Goal: Task Accomplishment & Management: Complete application form

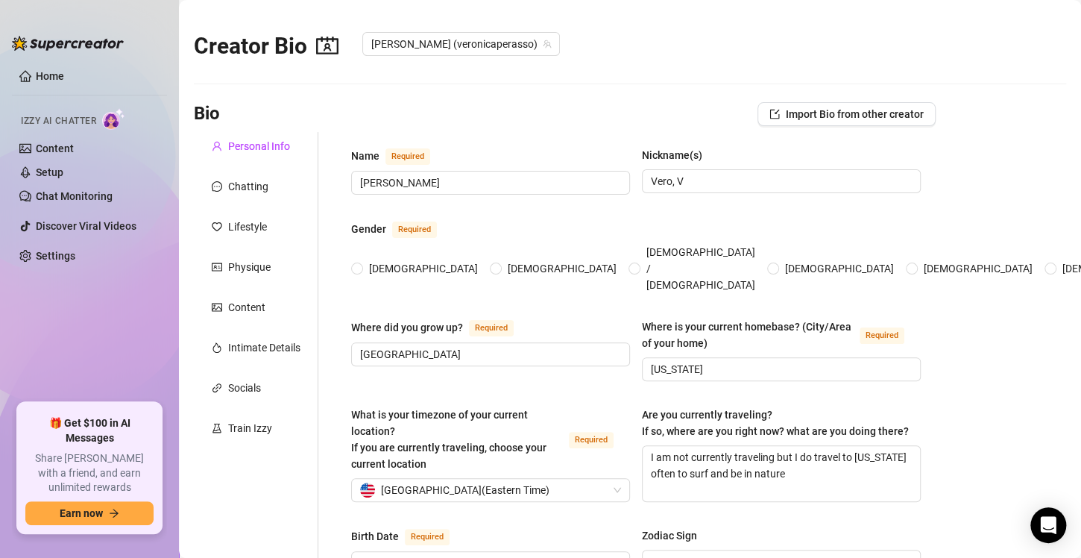
radio input "true"
type input "[DATE]"
click at [251, 190] on div "Chatting" at bounding box center [248, 186] width 40 height 16
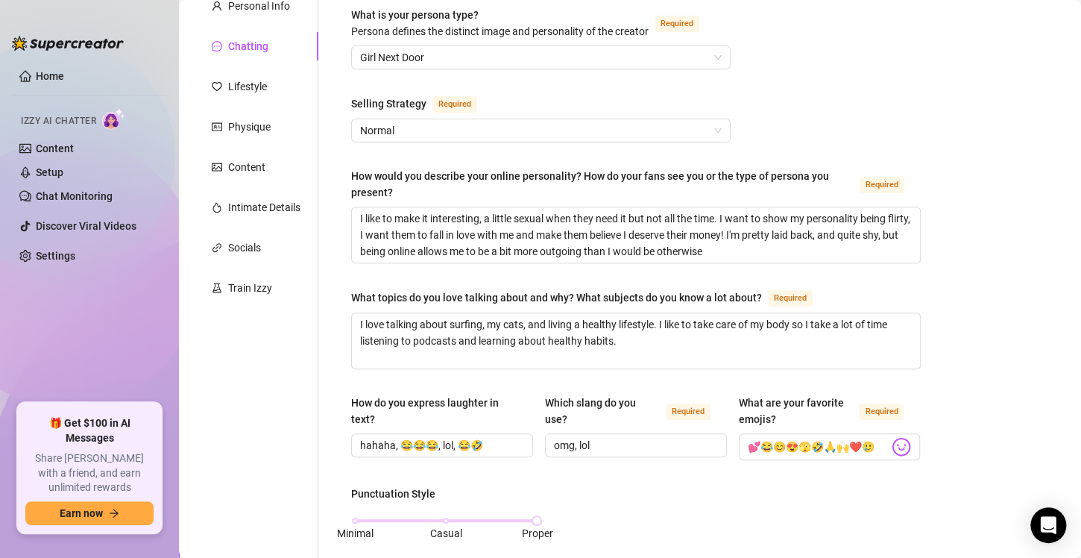
scroll to position [149, 0]
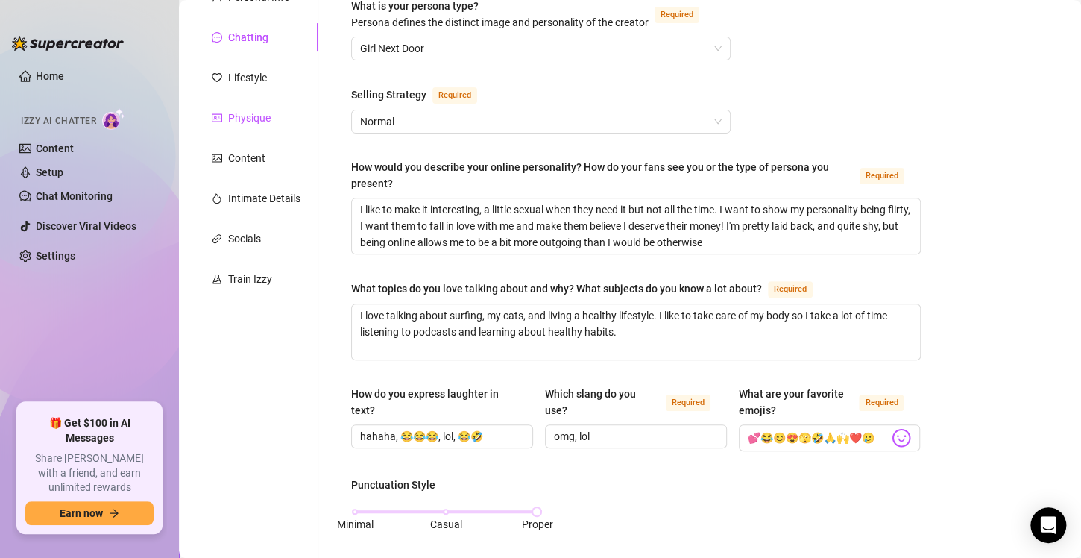
click at [251, 116] on div "Physique" at bounding box center [249, 118] width 43 height 16
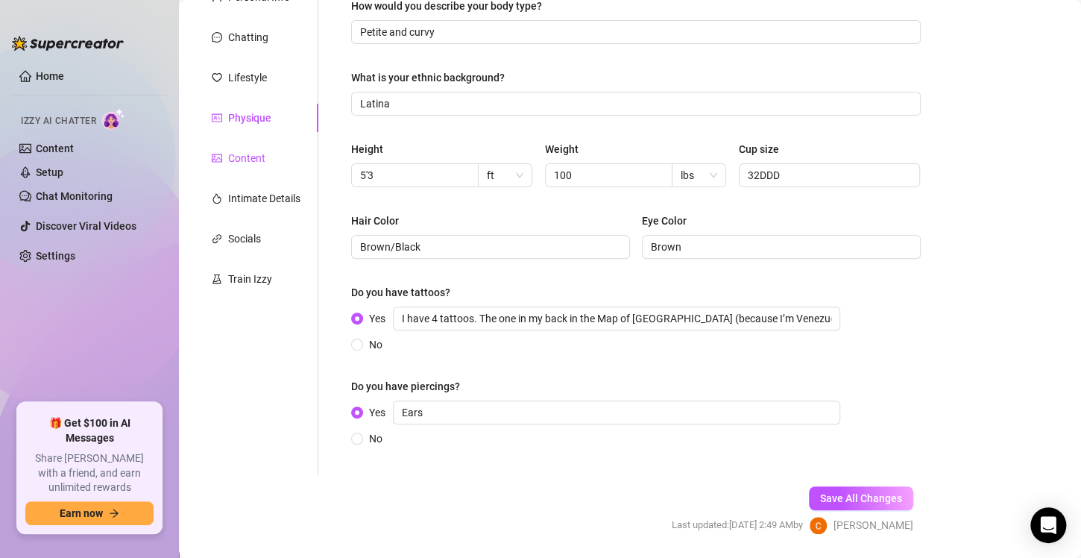
click at [247, 156] on div "Content" at bounding box center [246, 158] width 37 height 16
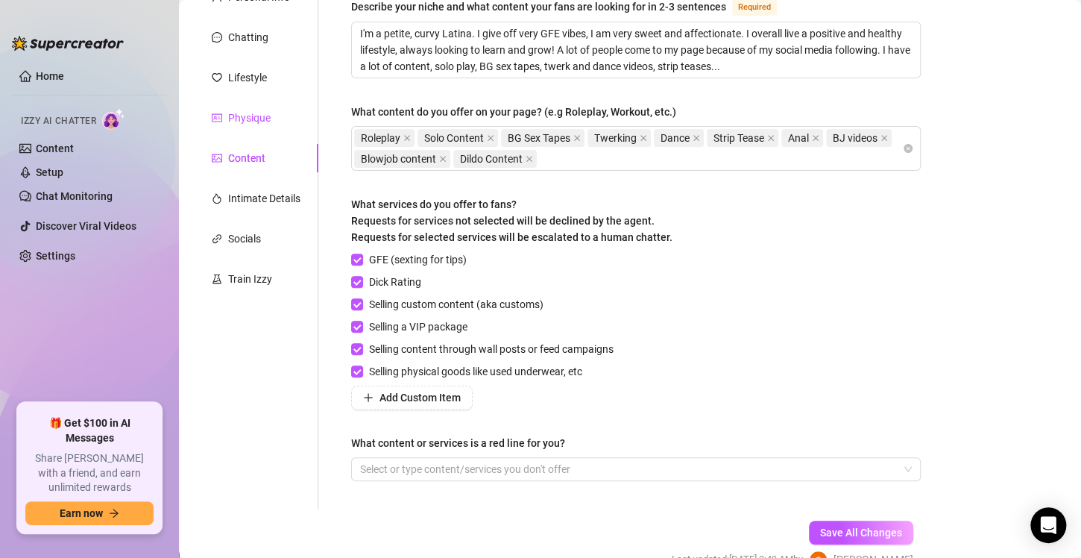
click at [246, 120] on div "Physique" at bounding box center [249, 118] width 43 height 16
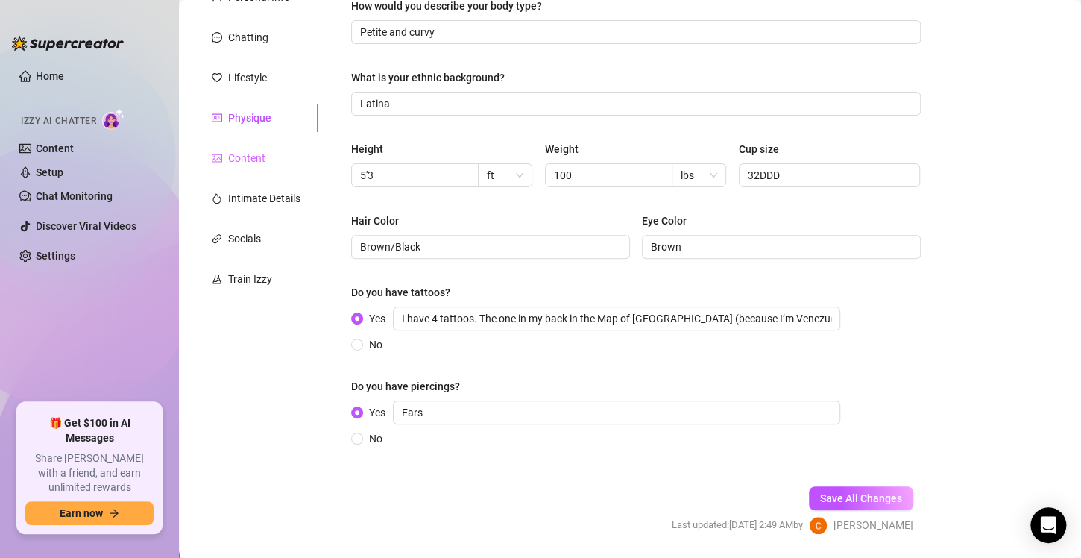
click at [251, 169] on div "Content" at bounding box center [256, 158] width 125 height 28
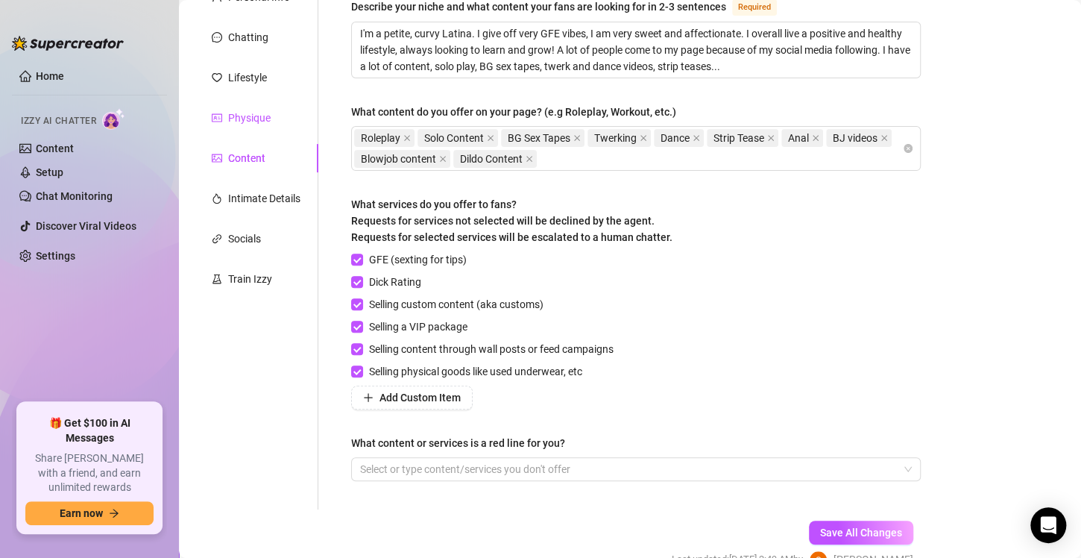
click at [259, 124] on div "Physique" at bounding box center [249, 118] width 43 height 16
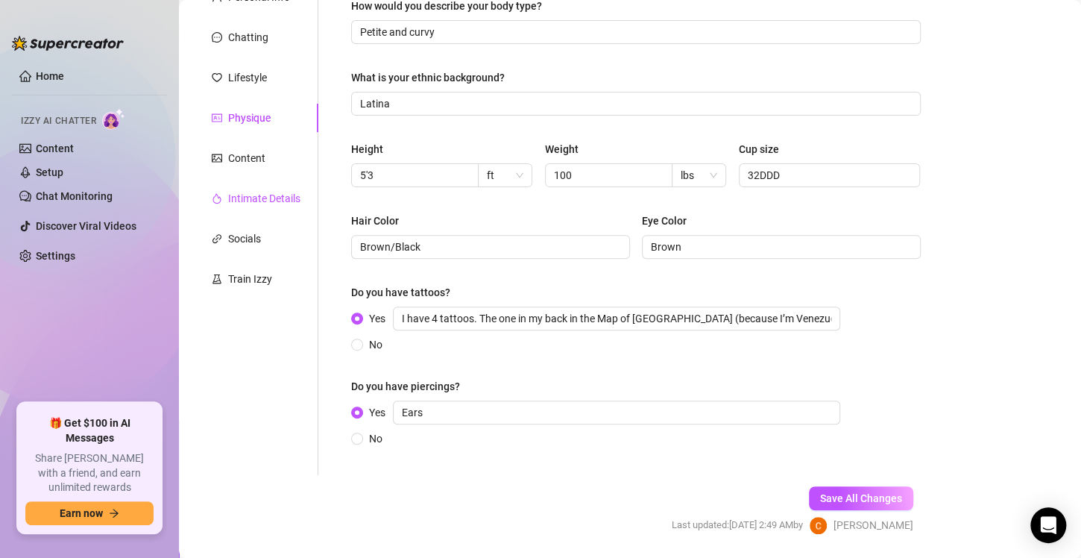
click at [253, 192] on div "Intimate Details" at bounding box center [264, 198] width 72 height 16
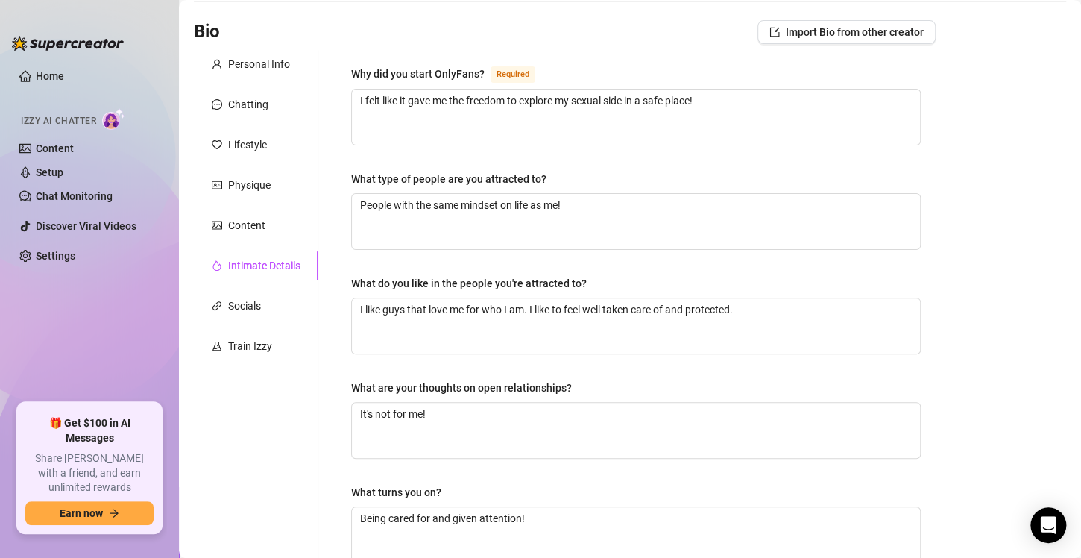
scroll to position [0, 0]
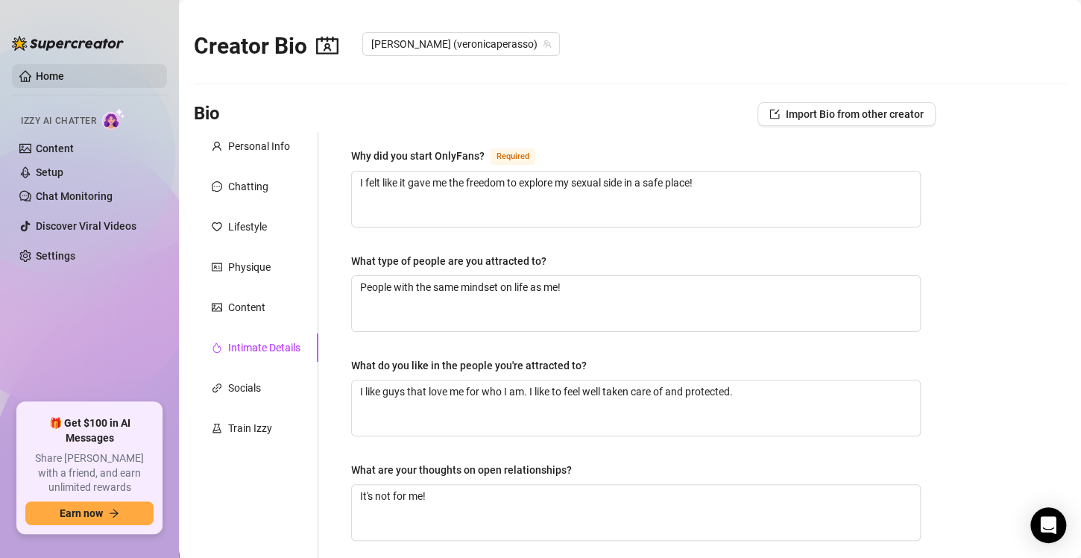
click at [38, 82] on link "Home" at bounding box center [50, 76] width 28 height 12
